Goal: Task Accomplishment & Management: Manage account settings

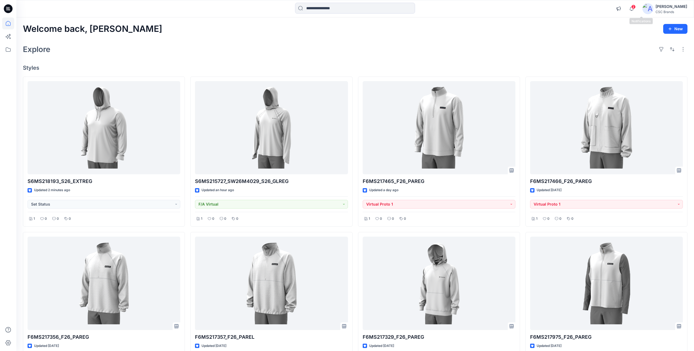
click at [535, 8] on span "2" at bounding box center [633, 7] width 4 height 4
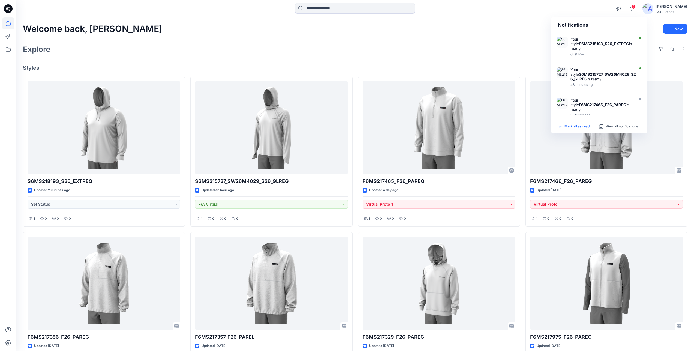
click at [535, 126] on p "Mark all as read" at bounding box center [576, 126] width 25 height 5
click at [493, 50] on div "Explore" at bounding box center [355, 49] width 664 height 13
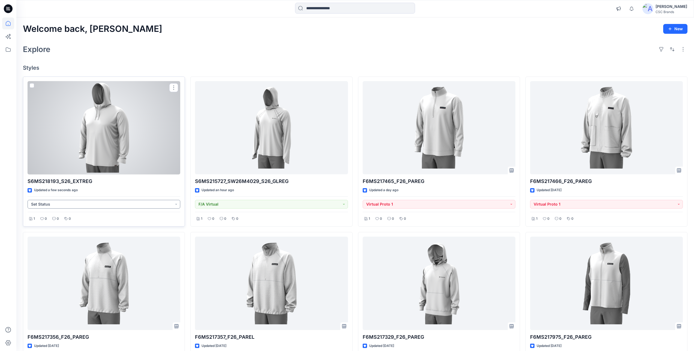
click at [77, 204] on button "Set Status" at bounding box center [104, 204] width 153 height 9
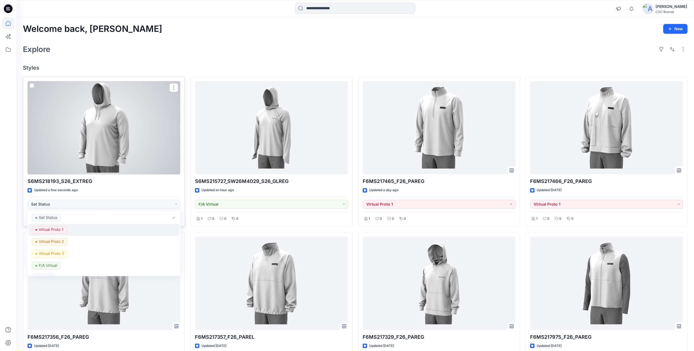
click at [66, 229] on span "Virtual Proto 1" at bounding box center [49, 230] width 35 height 8
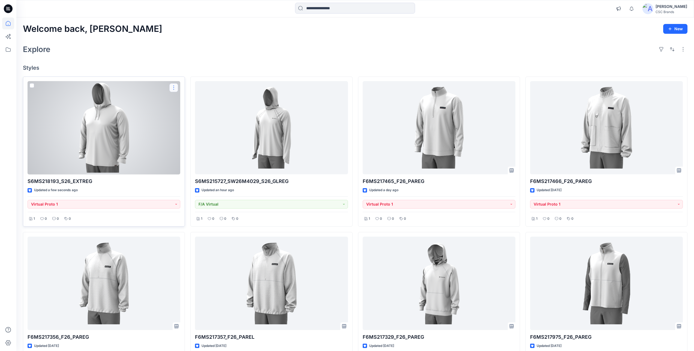
click at [173, 89] on button "button" at bounding box center [173, 87] width 9 height 9
click at [185, 100] on p "Edit" at bounding box center [183, 101] width 7 height 6
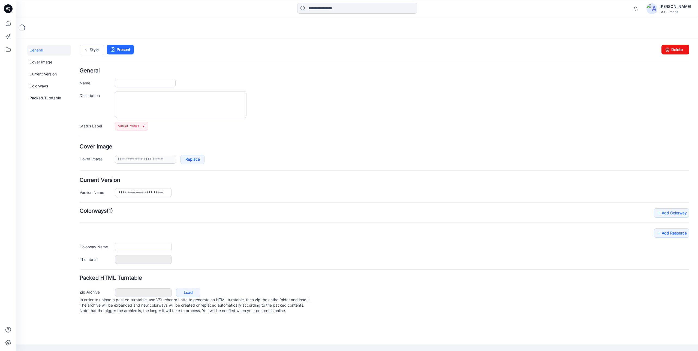
type input "**********"
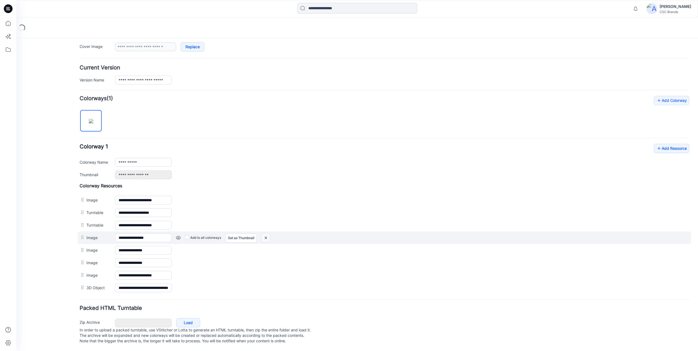
scroll to position [118, 0]
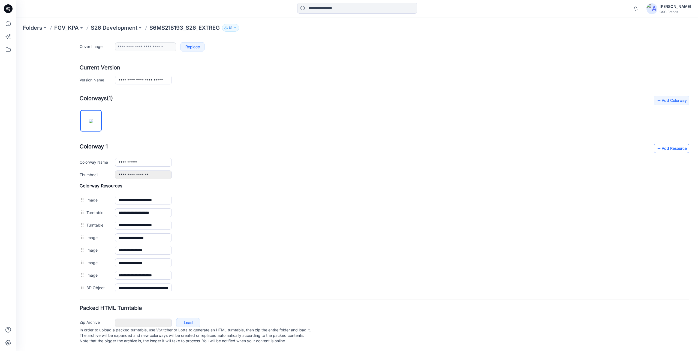
click at [665, 144] on link "Add Resource" at bounding box center [671, 148] width 35 height 9
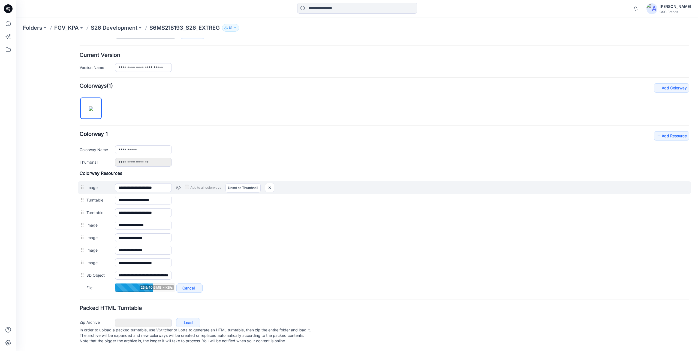
scroll to position [131, 0]
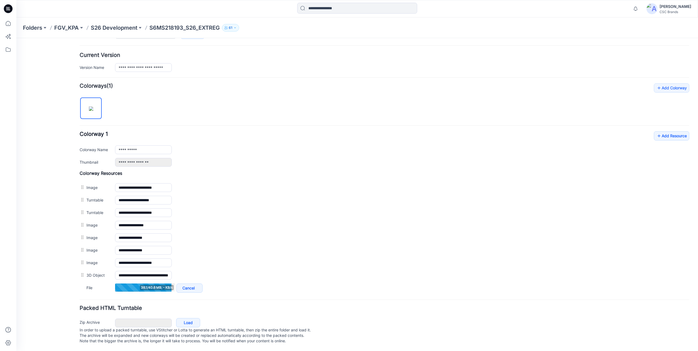
click at [240, 306] on div "Packed HTML Turntable Zip Archive Cancel Load In order to upload a packed turnt…" at bounding box center [385, 326] width 610 height 40
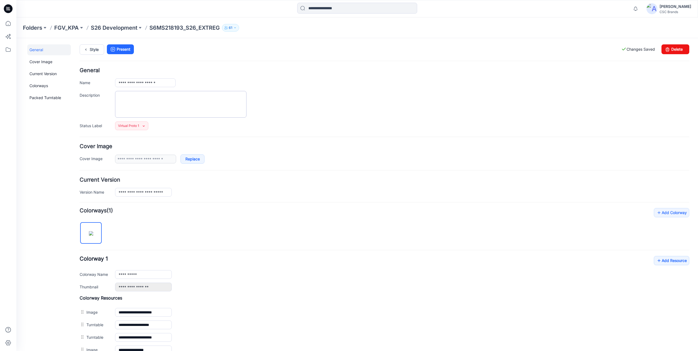
scroll to position [0, 0]
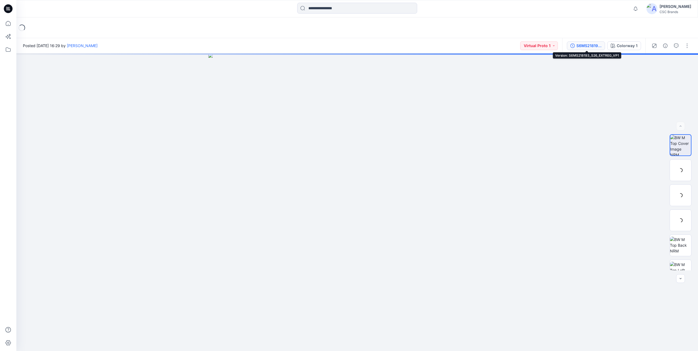
click at [572, 46] on icon "button" at bounding box center [572, 46] width 4 height 4
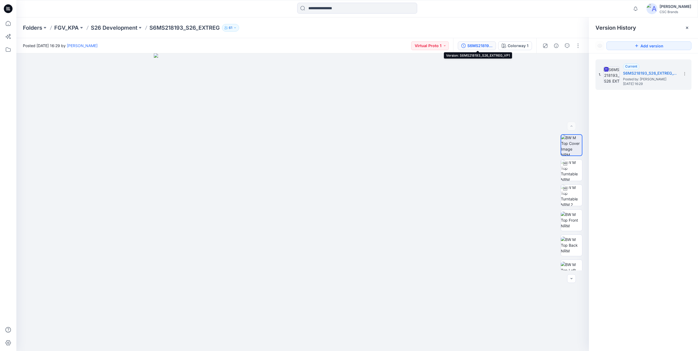
click at [474, 46] on div "S6MS218193_S26_EXTREG_VP1" at bounding box center [479, 46] width 25 height 6
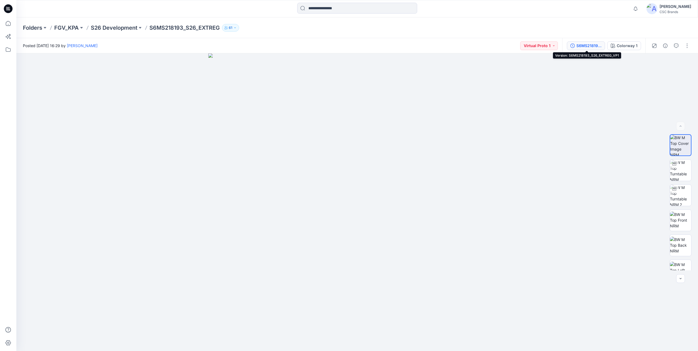
click at [578, 46] on div "S6MS218193_S26_EXTREG_VP1" at bounding box center [588, 46] width 25 height 6
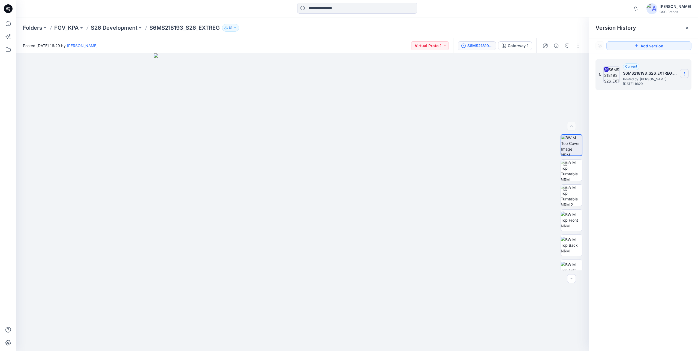
click at [683, 74] on icon at bounding box center [684, 74] width 4 height 4
click at [653, 141] on div "1. Current S6MS218193_S26_EXTREG_VP1 Posted by: Mijan Uddin Tuesday, August 19,…" at bounding box center [643, 206] width 109 height 306
click at [479, 46] on div "S6MS218193_S26_EXTREG_VP1" at bounding box center [479, 46] width 25 height 6
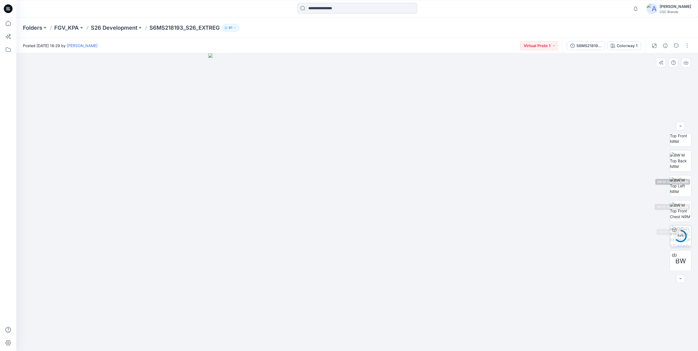
scroll to position [86, 0]
drag, startPoint x: 302, startPoint y: 119, endPoint x: 228, endPoint y: 149, distance: 80.7
click at [224, 144] on img at bounding box center [357, 202] width 298 height 298
click at [677, 168] on img at bounding box center [680, 170] width 21 height 21
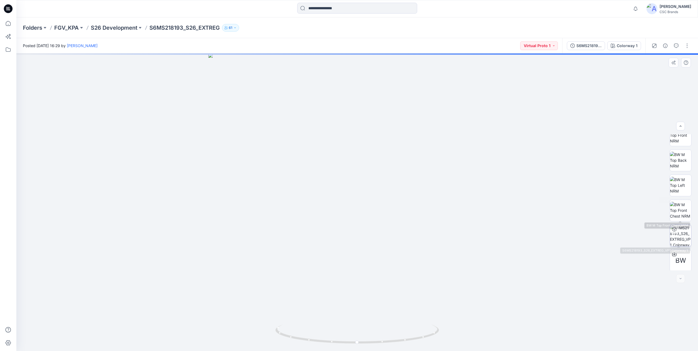
scroll to position [86, 0]
click at [681, 232] on img at bounding box center [680, 234] width 21 height 21
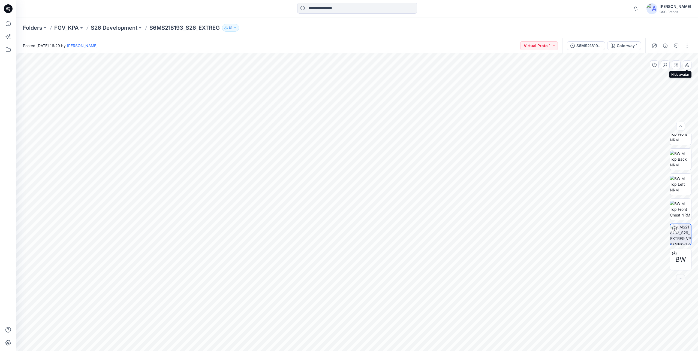
drag, startPoint x: 686, startPoint y: 67, endPoint x: 682, endPoint y: 69, distance: 4.9
click at [686, 67] on button "button" at bounding box center [687, 65] width 9 height 9
click at [685, 45] on button "button" at bounding box center [687, 45] width 9 height 9
click at [658, 71] on button "Edit" at bounding box center [664, 74] width 50 height 10
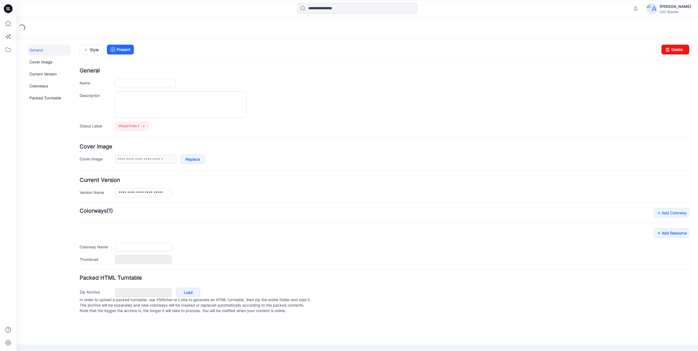
type input "**********"
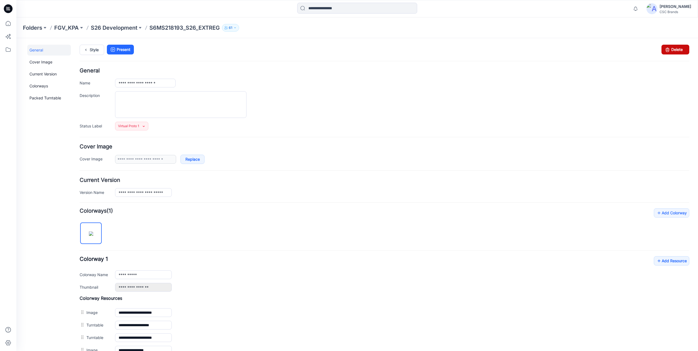
click at [675, 49] on link "Delete" at bounding box center [675, 50] width 28 height 10
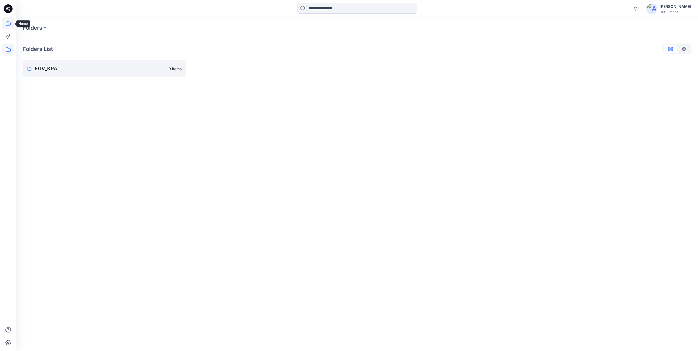
click at [8, 23] on icon at bounding box center [8, 23] width 12 height 12
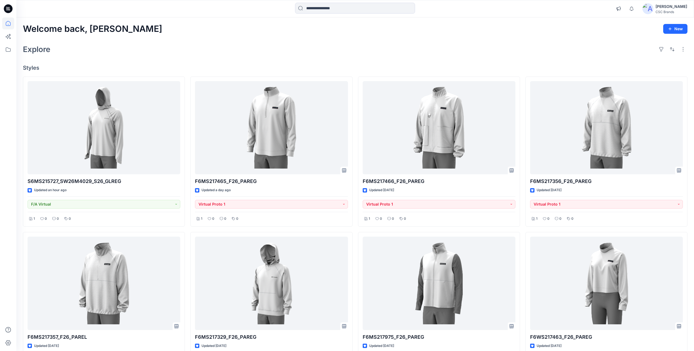
click at [493, 32] on div "Welcome back, Mijan New" at bounding box center [355, 29] width 664 height 10
click at [674, 7] on div "[PERSON_NAME]" at bounding box center [671, 6] width 32 height 7
click at [635, 50] on div "Profile" at bounding box center [647, 51] width 80 height 10
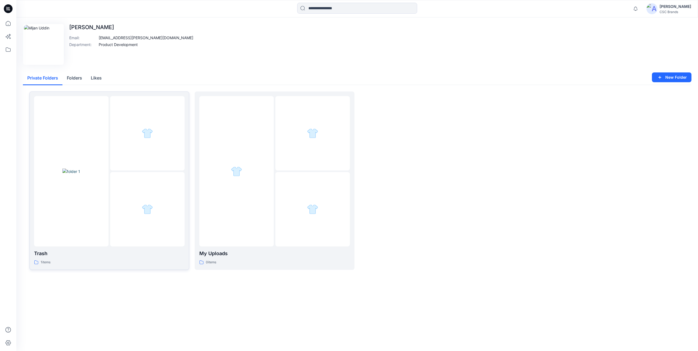
click at [95, 165] on div at bounding box center [71, 171] width 74 height 150
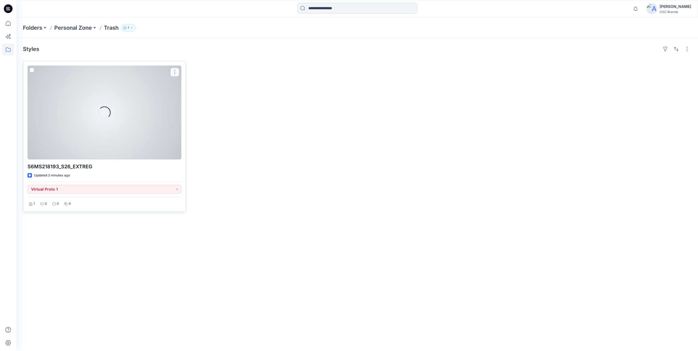
click at [175, 72] on button "button" at bounding box center [174, 72] width 9 height 9
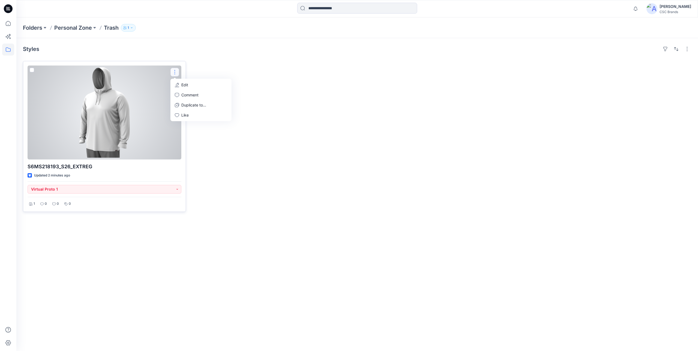
click at [135, 113] on div at bounding box center [105, 113] width 154 height 94
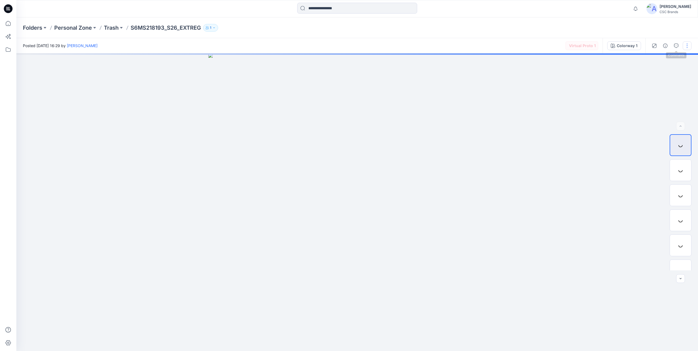
click at [689, 45] on button "button" at bounding box center [687, 45] width 9 height 9
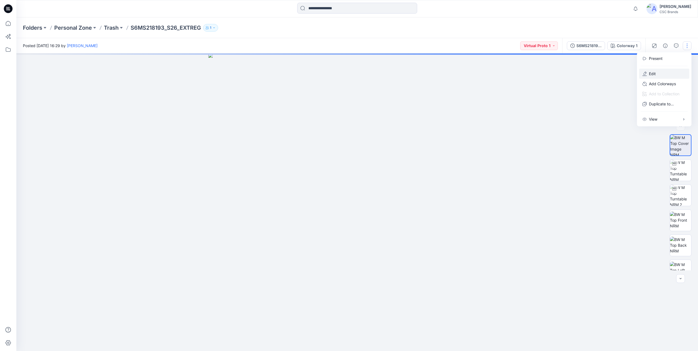
click at [658, 72] on button "Edit" at bounding box center [664, 74] width 50 height 10
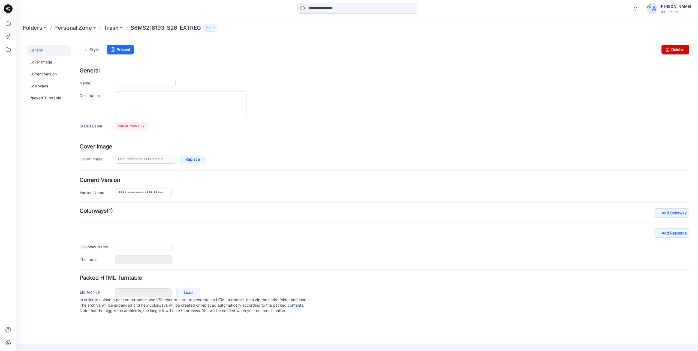
type input "**********"
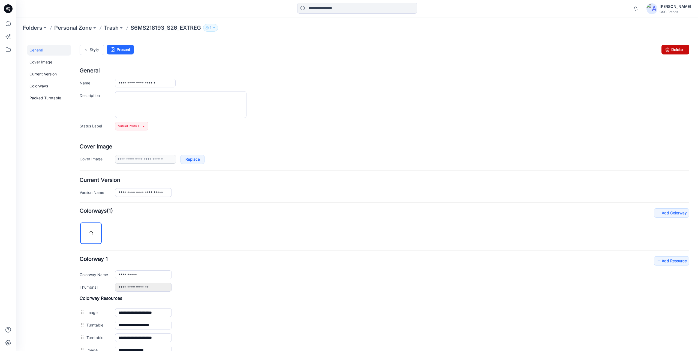
drag, startPoint x: 671, startPoint y: 50, endPoint x: 395, endPoint y: 54, distance: 276.2
click at [671, 50] on link "Delete" at bounding box center [675, 50] width 28 height 10
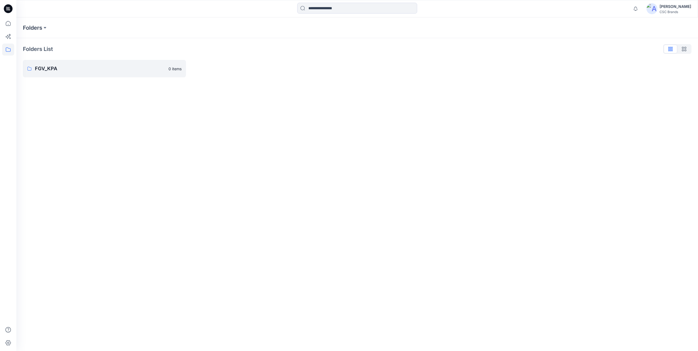
click at [672, 10] on div "CSC Brands" at bounding box center [675, 12] width 32 height 4
click at [81, 66] on p "FGV_KPA" at bounding box center [100, 69] width 130 height 8
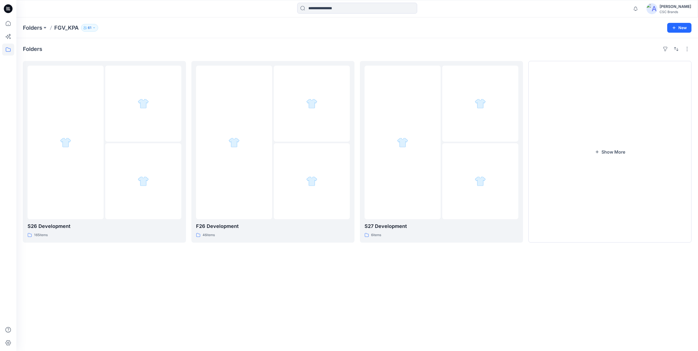
click at [676, 6] on div "[PERSON_NAME]" at bounding box center [675, 6] width 32 height 7
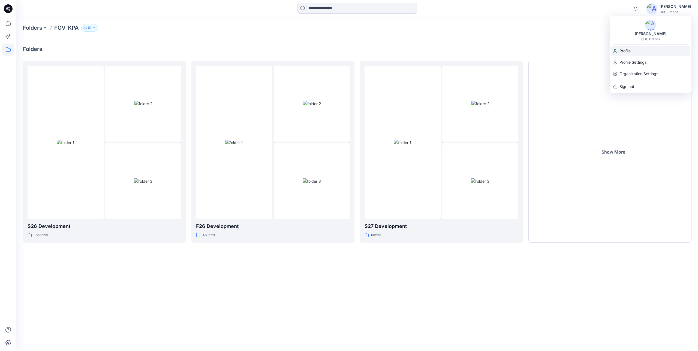
click at [635, 52] on div "Profile" at bounding box center [651, 51] width 80 height 10
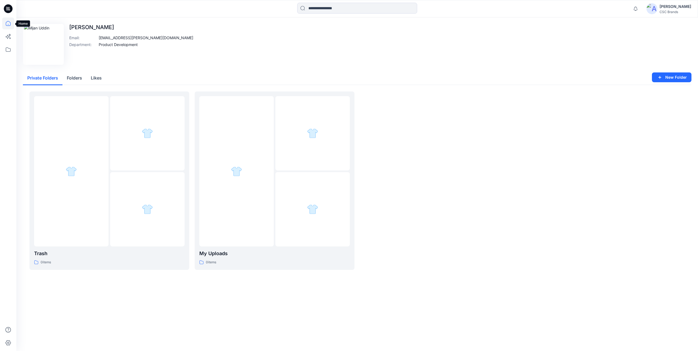
click at [9, 24] on icon at bounding box center [8, 23] width 12 height 12
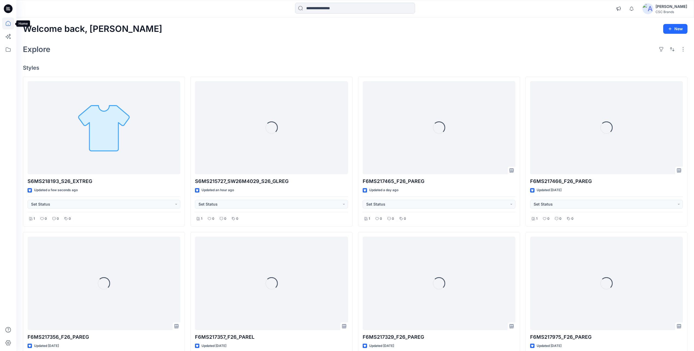
click at [11, 25] on icon at bounding box center [8, 23] width 12 height 12
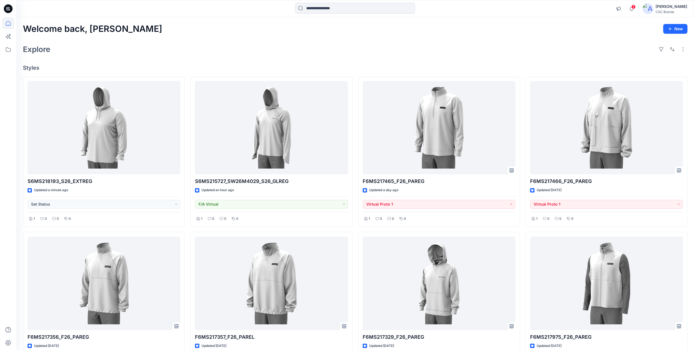
click at [192, 40] on div "Welcome back, Mijan New Explore Styles S6MS218193_S26_EXTREG Updated a minute a…" at bounding box center [354, 290] width 677 height 547
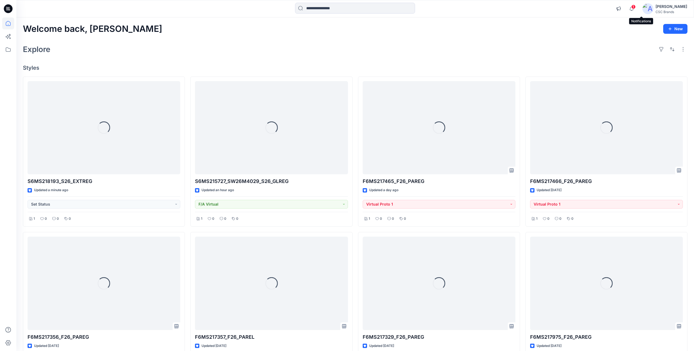
click at [635, 7] on span "1" at bounding box center [633, 7] width 4 height 4
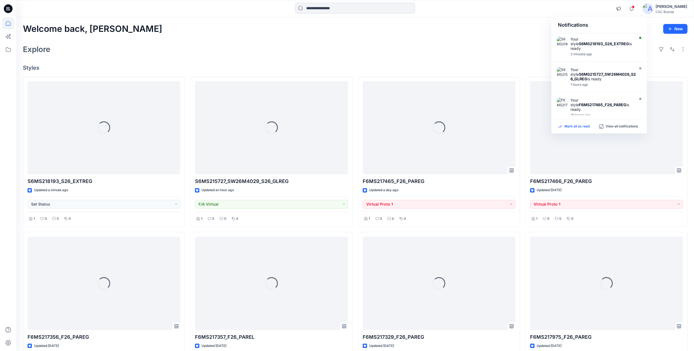
click at [573, 127] on p "Mark all as read" at bounding box center [576, 126] width 25 height 5
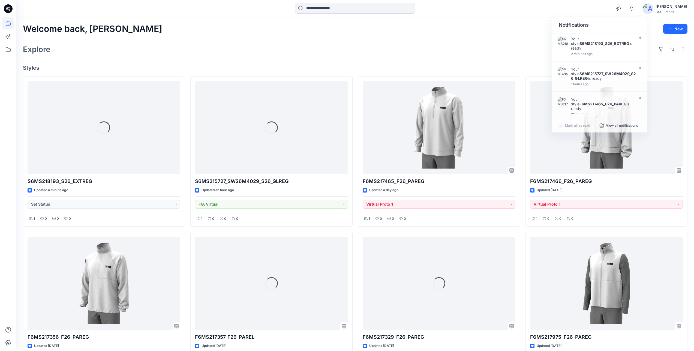
click at [502, 40] on div "Welcome back, Mijan New Explore Styles Loading... S6MS218193_S26_EXTREG Updated…" at bounding box center [354, 290] width 677 height 547
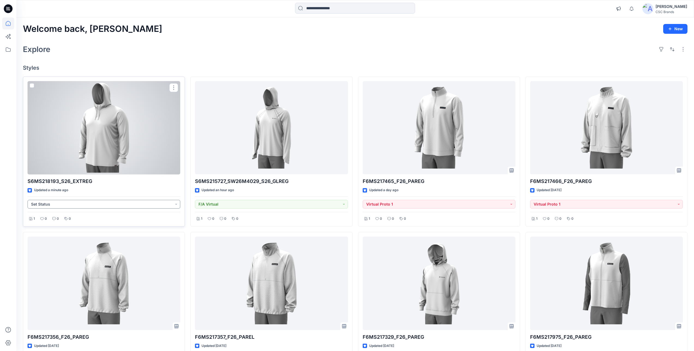
click at [106, 201] on button "Set Status" at bounding box center [104, 204] width 153 height 9
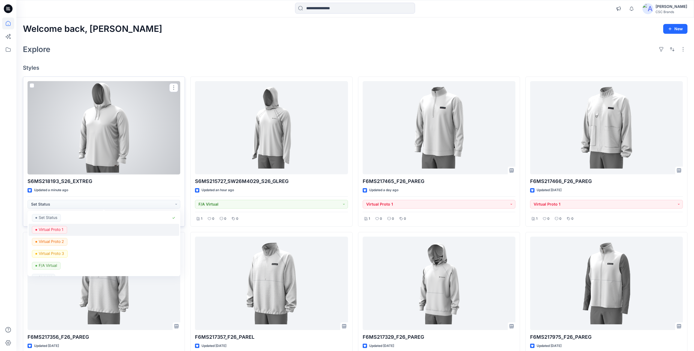
click at [82, 232] on div "Virtual Proto 1" at bounding box center [104, 230] width 144 height 8
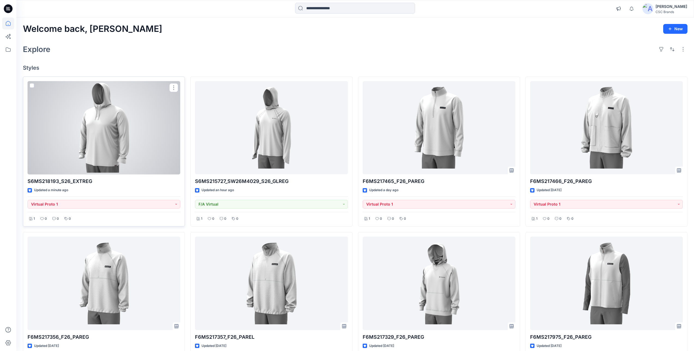
click at [123, 110] on div at bounding box center [104, 128] width 153 height 94
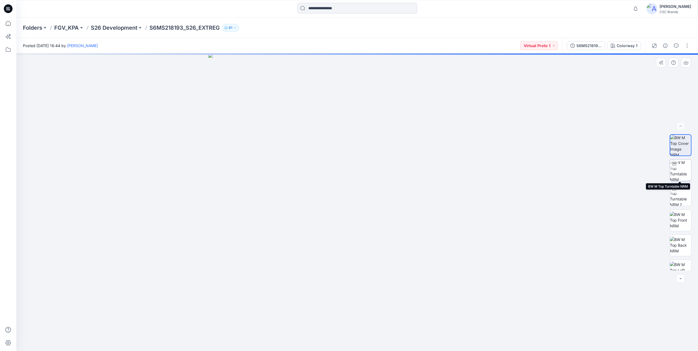
click at [679, 174] on img at bounding box center [680, 170] width 21 height 21
drag, startPoint x: 425, startPoint y: 245, endPoint x: 493, endPoint y: 252, distance: 68.3
click at [493, 252] on div at bounding box center [357, 202] width 682 height 298
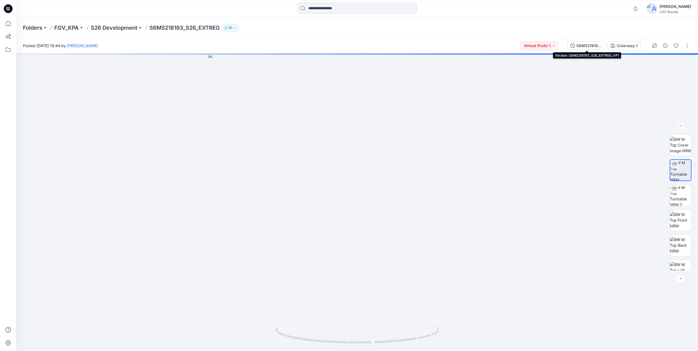
click at [595, 47] on div "S6MS218193_S26_EXTREG_VP1" at bounding box center [588, 46] width 25 height 6
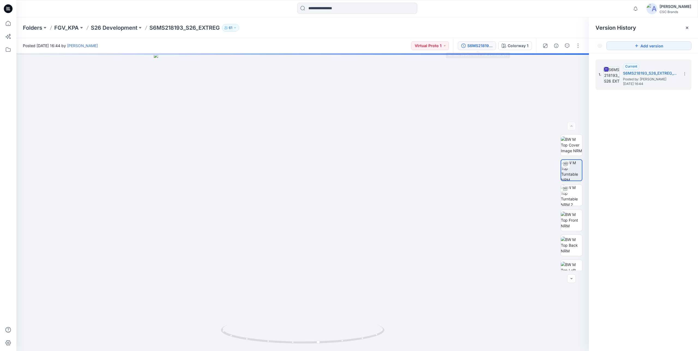
click at [481, 49] on div "S6MS218193_S26_EXTREG_VP1" at bounding box center [479, 46] width 25 height 6
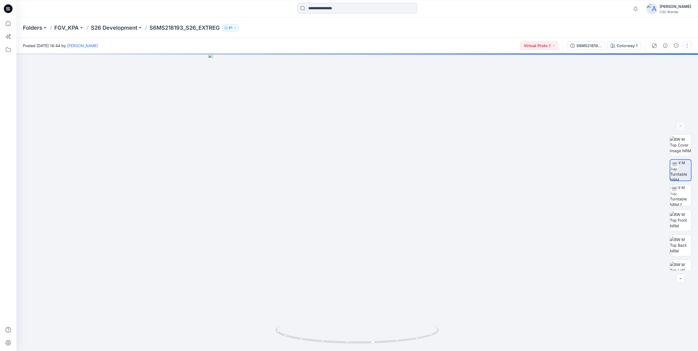
click at [686, 43] on button "button" at bounding box center [687, 45] width 9 height 9
click at [660, 73] on button "Edit" at bounding box center [664, 74] width 50 height 10
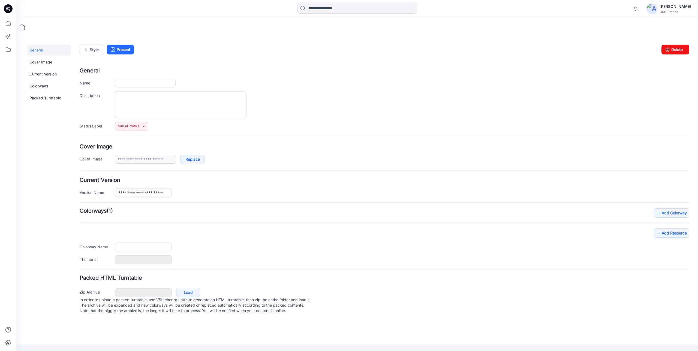
type input "**********"
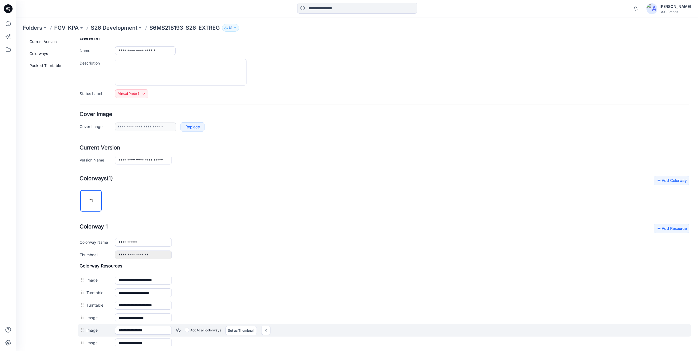
scroll to position [118, 0]
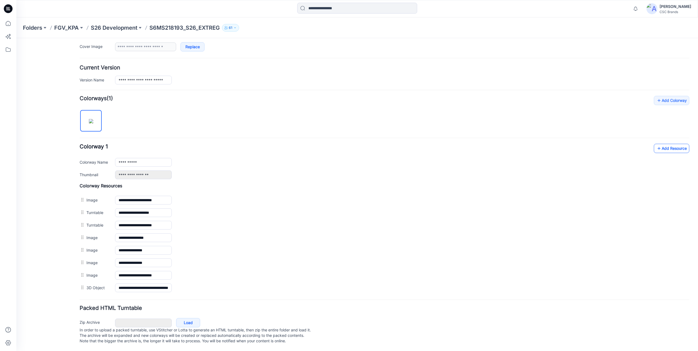
click at [670, 144] on link "Add Resource" at bounding box center [671, 148] width 35 height 9
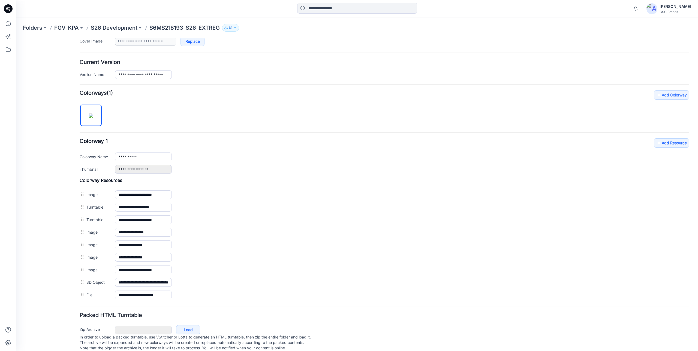
click at [266, 102] on div "**********" at bounding box center [385, 196] width 610 height 211
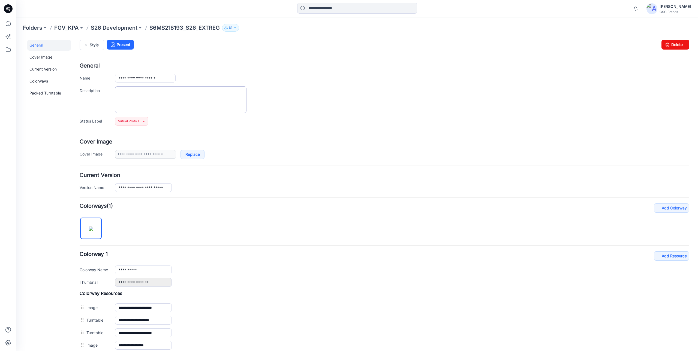
scroll to position [0, 0]
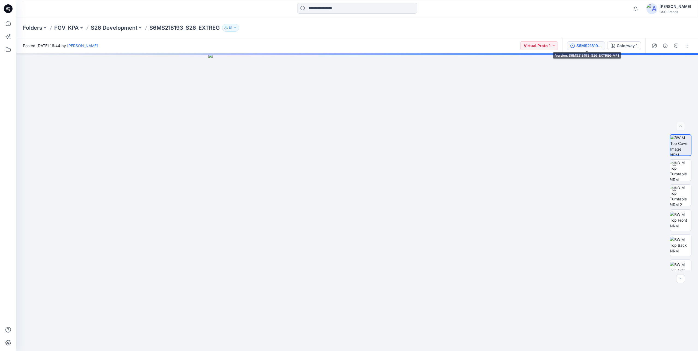
click at [581, 44] on div "S6MS218193_S26_EXTREG_VP1" at bounding box center [588, 46] width 25 height 6
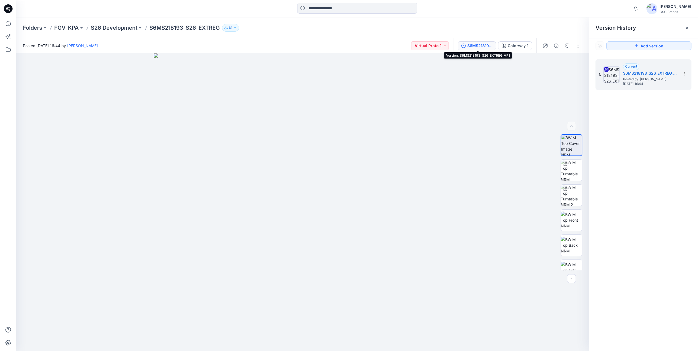
click at [478, 43] on div "S6MS218193_S26_EXTREG_VP1" at bounding box center [479, 46] width 25 height 6
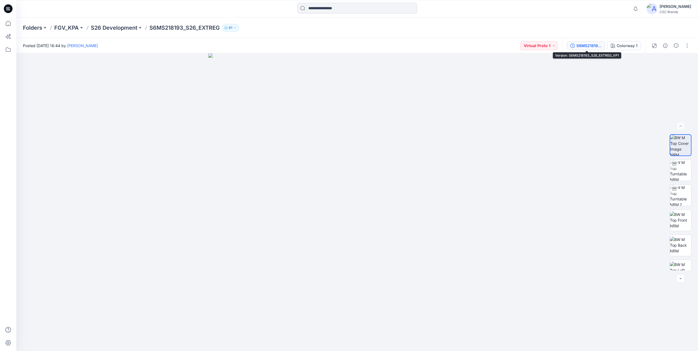
click at [577, 47] on div "S6MS218193_S26_EXTREG_VP1" at bounding box center [588, 46] width 25 height 6
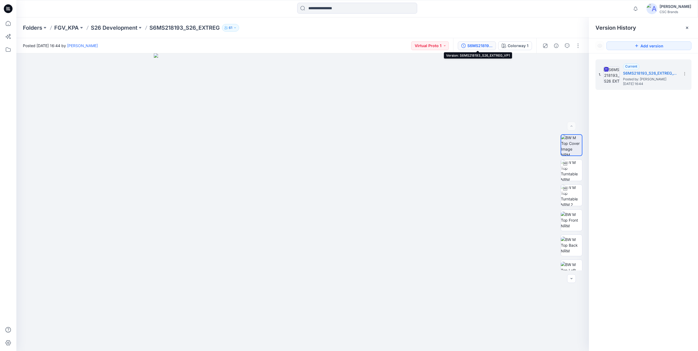
click at [479, 45] on div "S6MS218193_S26_EXTREG_VP1" at bounding box center [479, 46] width 25 height 6
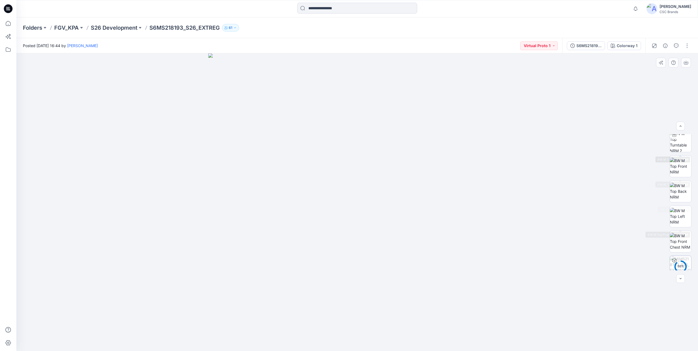
scroll to position [86, 0]
click at [115, 28] on p "S26 Development" at bounding box center [114, 28] width 47 height 8
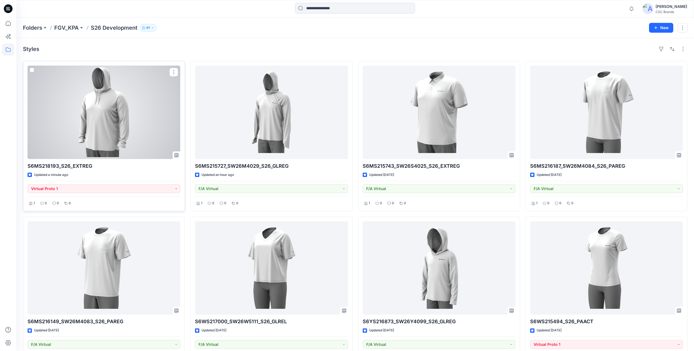
click at [139, 108] on div at bounding box center [104, 113] width 153 height 94
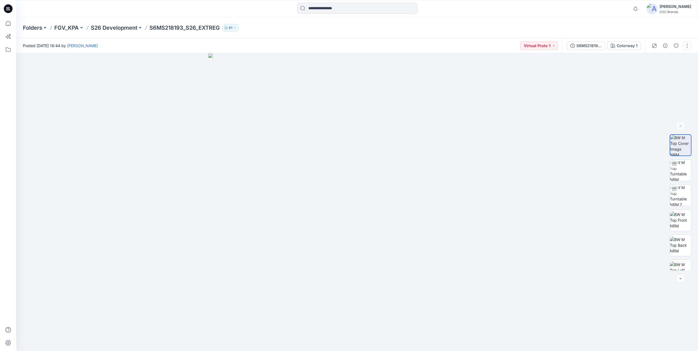
click at [686, 45] on button "button" at bounding box center [687, 45] width 9 height 9
click at [655, 73] on p "Edit" at bounding box center [652, 74] width 7 height 6
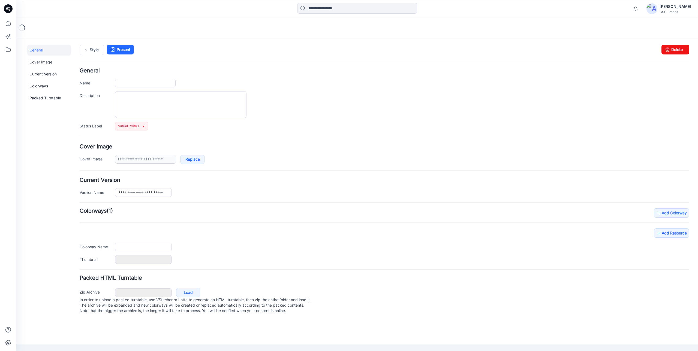
type input "**********"
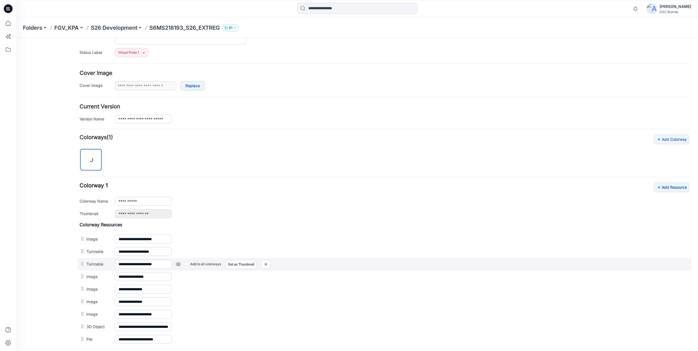
scroll to position [131, 0]
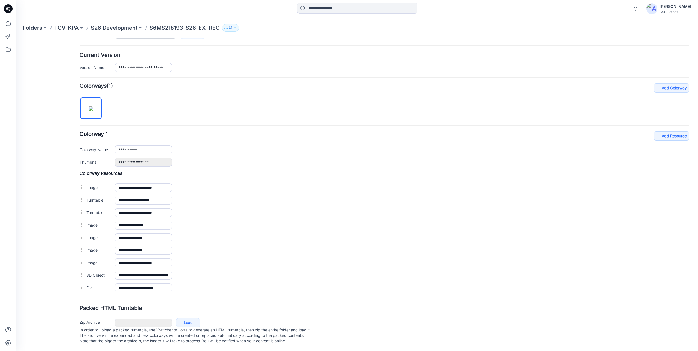
click at [46, 285] on div "General Cover Image Current Version Colorways Packed Turntable" at bounding box center [49, 136] width 44 height 432
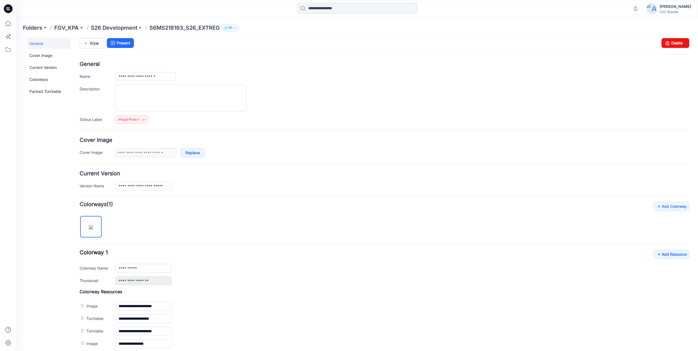
scroll to position [0, 0]
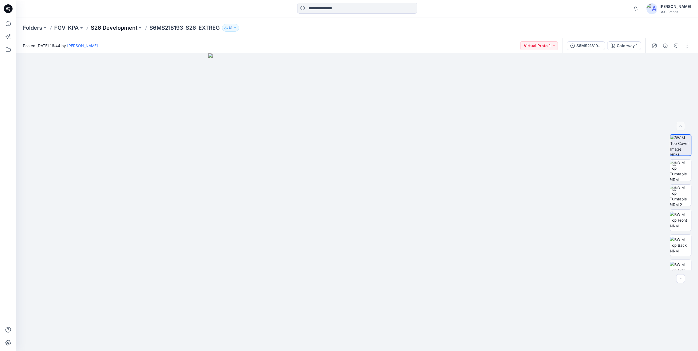
click at [101, 28] on p "S26 Development" at bounding box center [114, 28] width 47 height 8
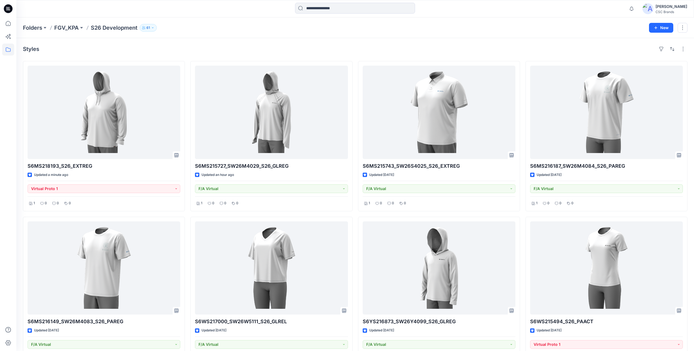
click at [251, 39] on div "Styles S6MS218193_S26_EXTREG Updated a minute ago Virtual Proto 1 1 0 0 0 S6MS2…" at bounding box center [354, 293] width 677 height 511
click at [384, 29] on div "Folders FGV_KPA S26 Development 61" at bounding box center [334, 28] width 622 height 8
click at [149, 28] on p "61" at bounding box center [148, 28] width 4 height 6
click at [299, 29] on div "Folders FGV_KPA S26 Development 61 Folder Access Members and Externals Internal…" at bounding box center [334, 28] width 622 height 8
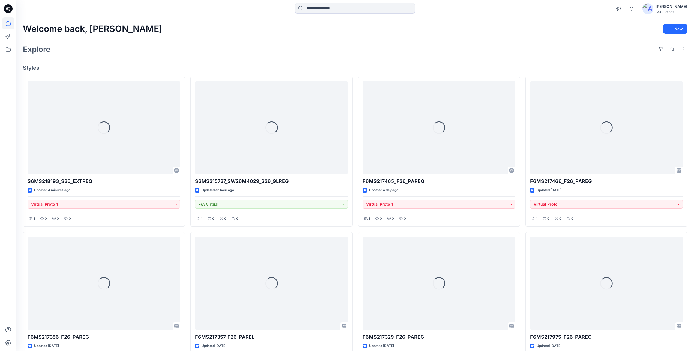
click at [679, 8] on div "[PERSON_NAME]" at bounding box center [671, 6] width 32 height 7
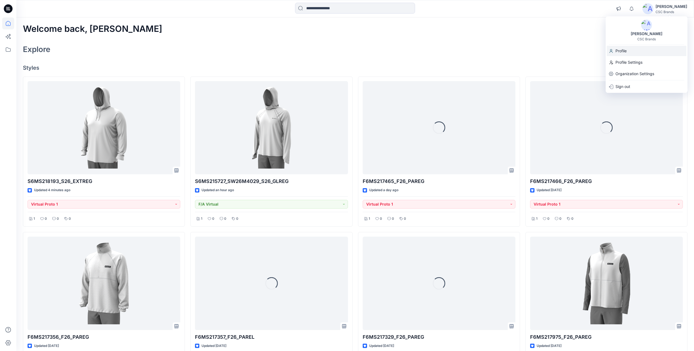
click at [631, 54] on div "Profile" at bounding box center [647, 51] width 80 height 10
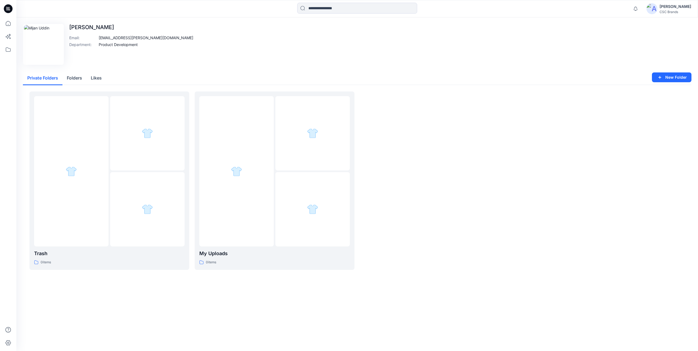
click at [446, 161] on div at bounding box center [440, 181] width 160 height 179
